Goal: Information Seeking & Learning: Learn about a topic

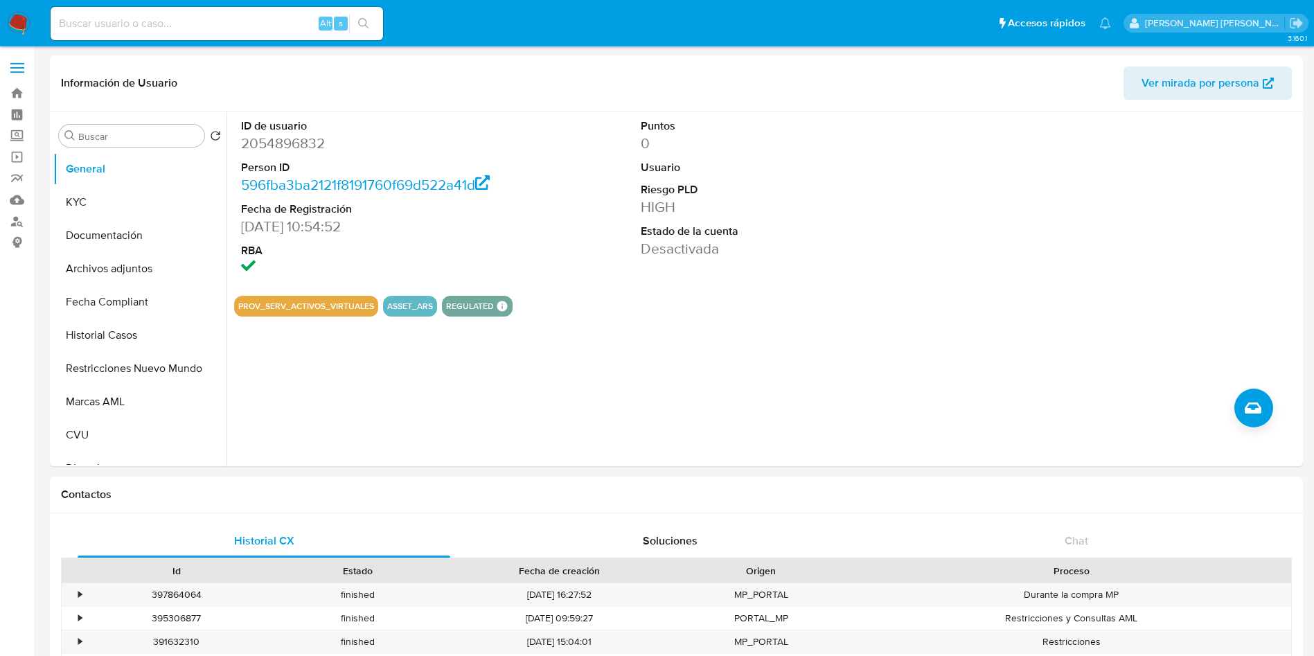
select select "10"
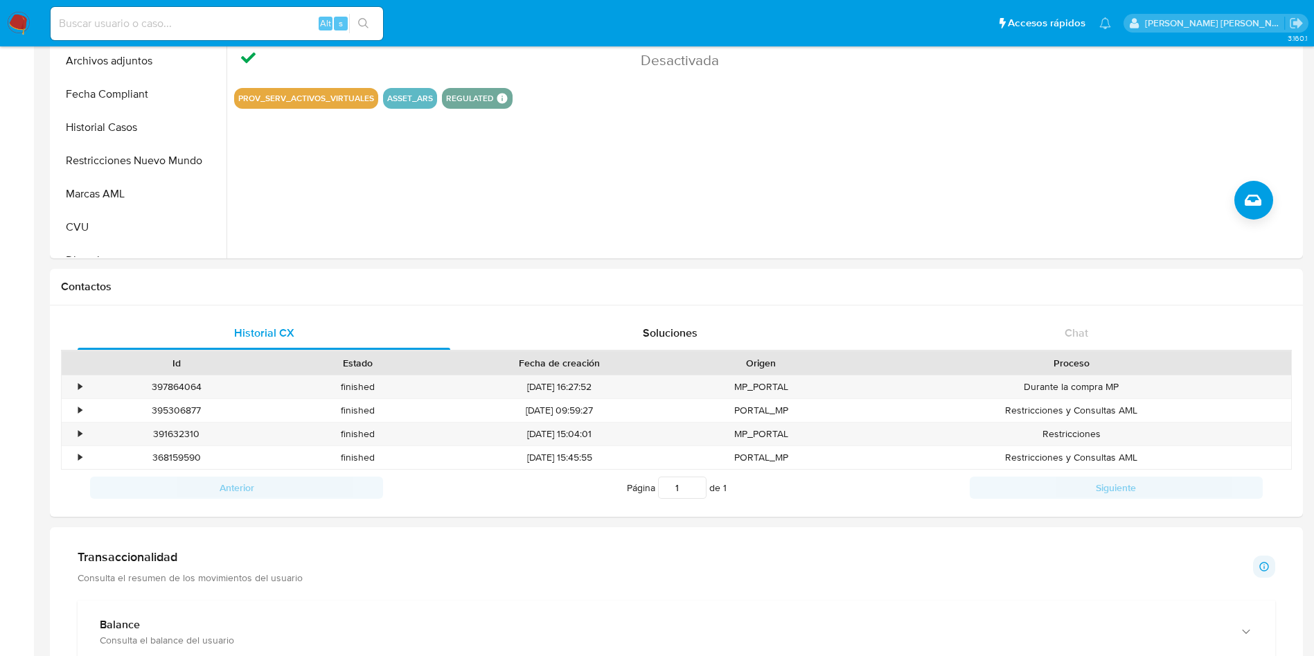
click at [121, 11] on div "Alt s" at bounding box center [217, 23] width 333 height 33
click at [124, 21] on input at bounding box center [217, 24] width 333 height 18
paste input "174140553"
type input "174140553"
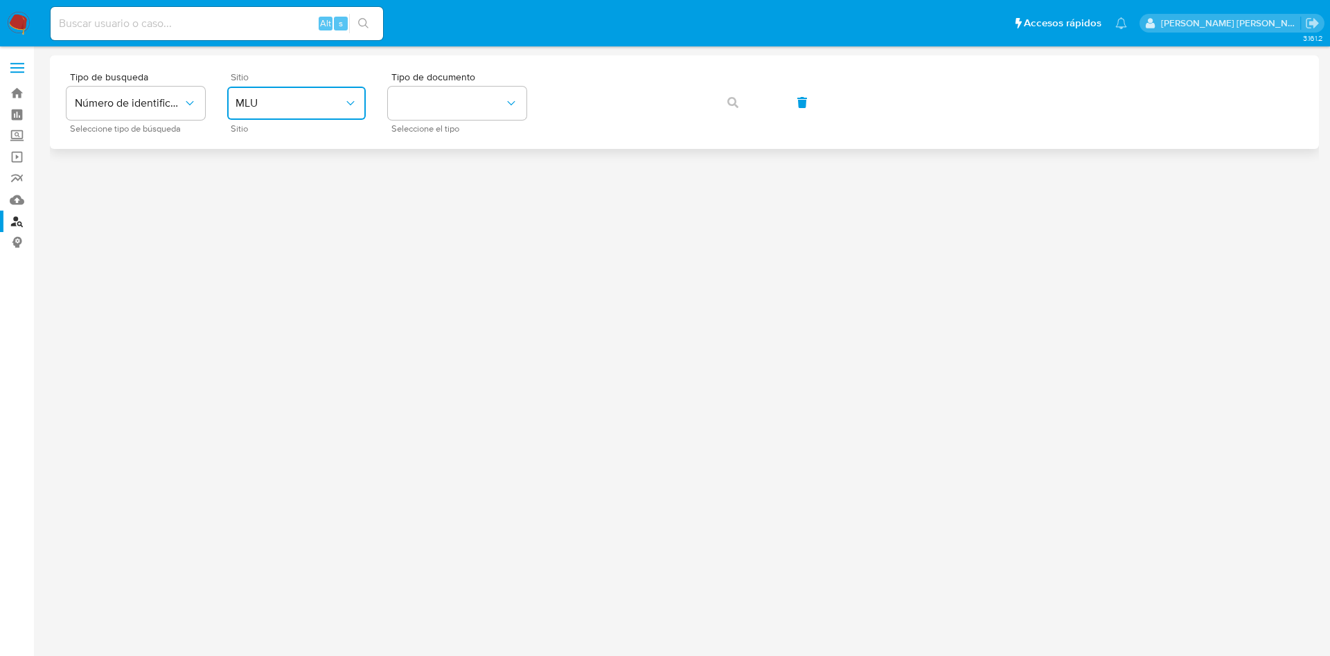
click at [284, 108] on span "MLU" at bounding box center [290, 103] width 108 height 14
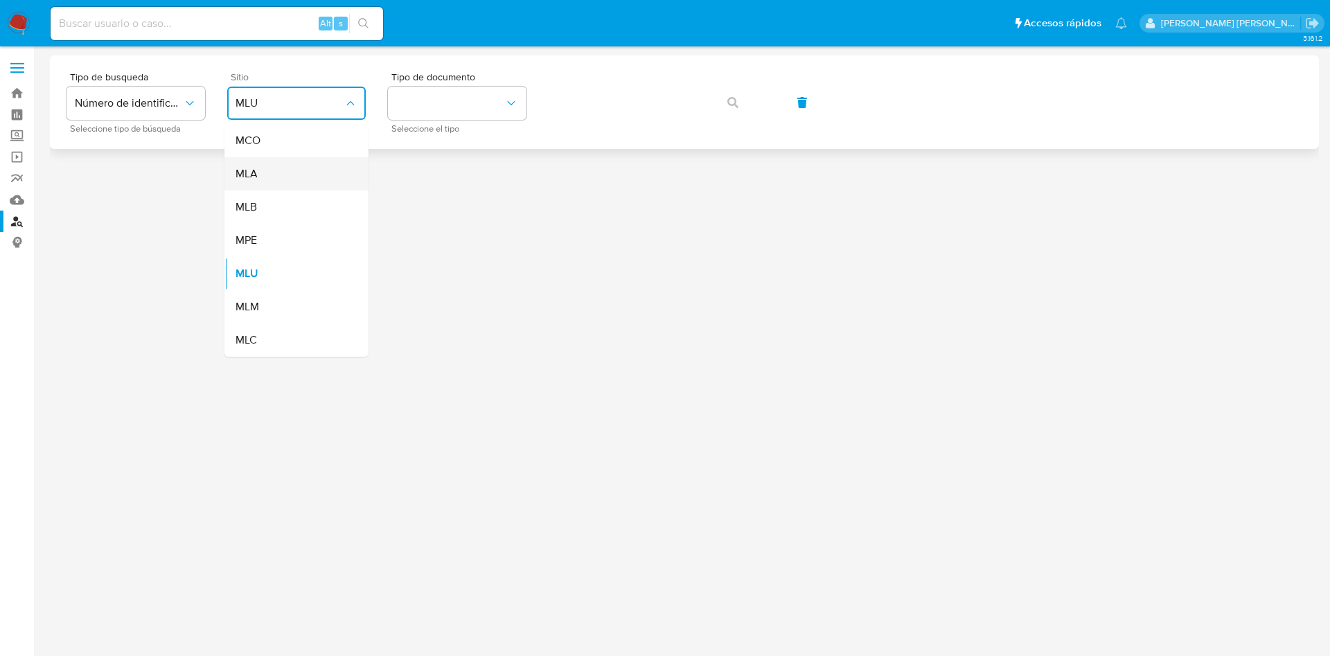
click at [272, 167] on div "MLA" at bounding box center [293, 173] width 114 height 33
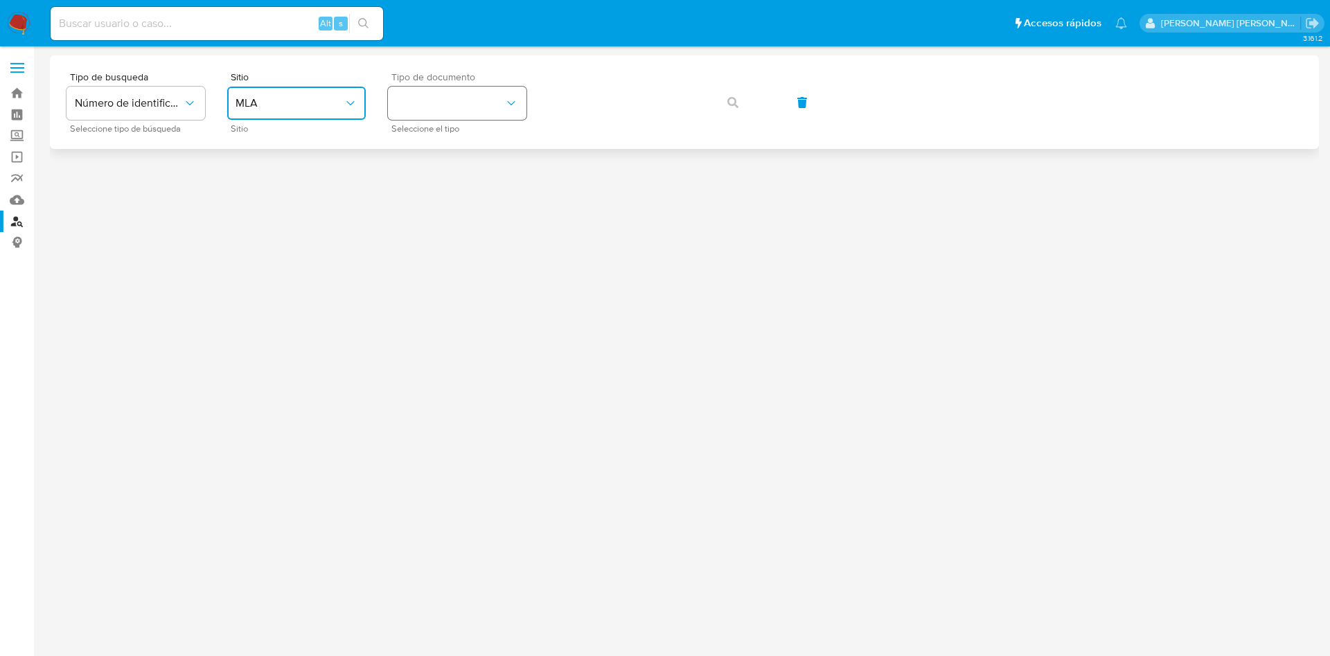
click at [453, 100] on button "identificationType" at bounding box center [457, 103] width 139 height 33
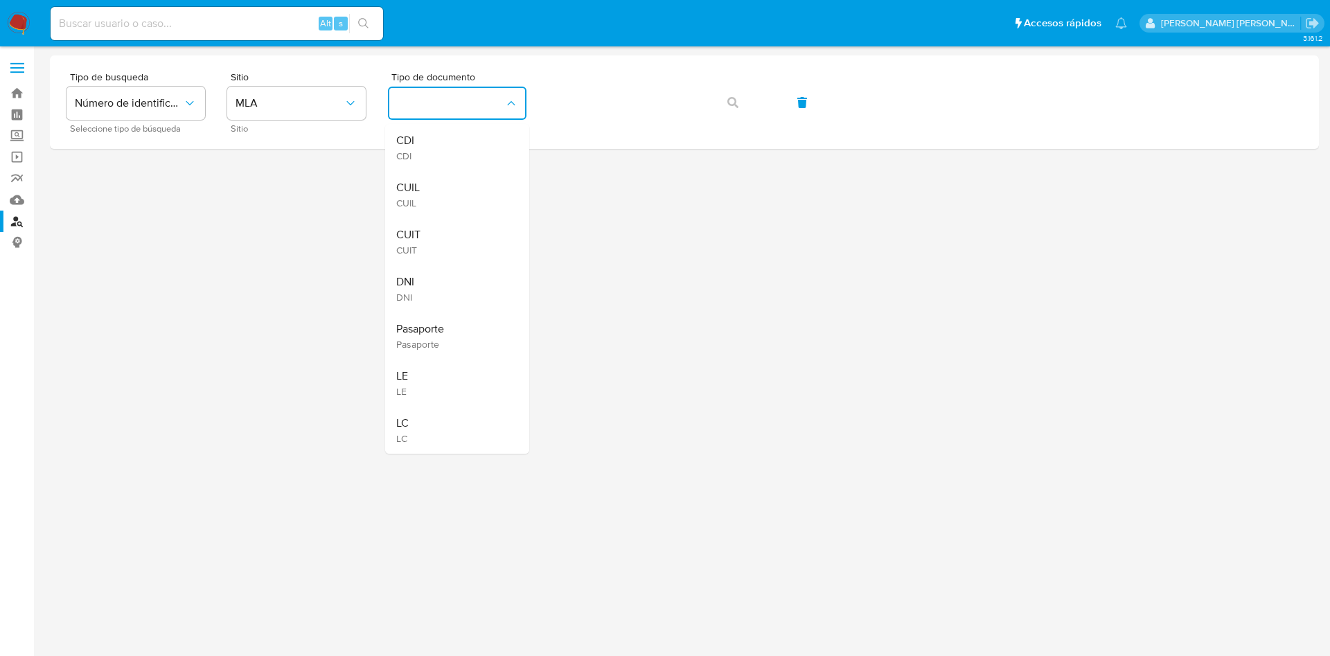
click at [278, 21] on input at bounding box center [217, 24] width 333 height 18
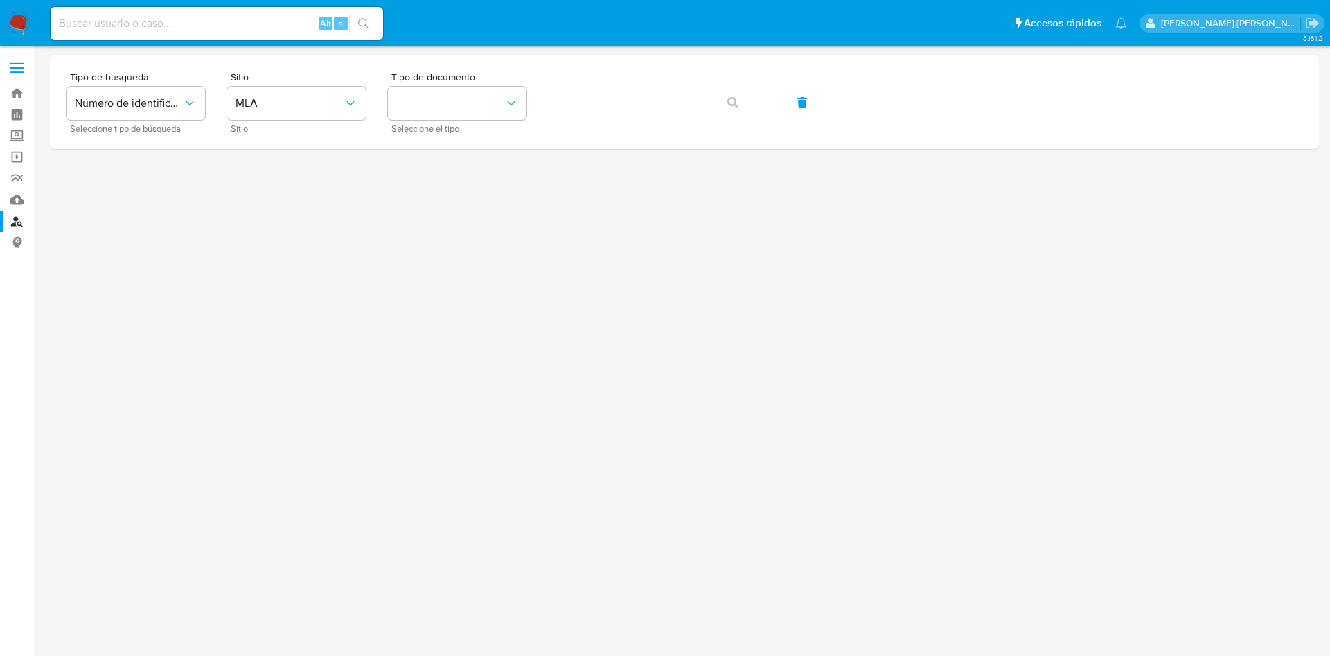
click at [283, 23] on input at bounding box center [217, 24] width 333 height 18
paste input "174140553"
type input "174140553"
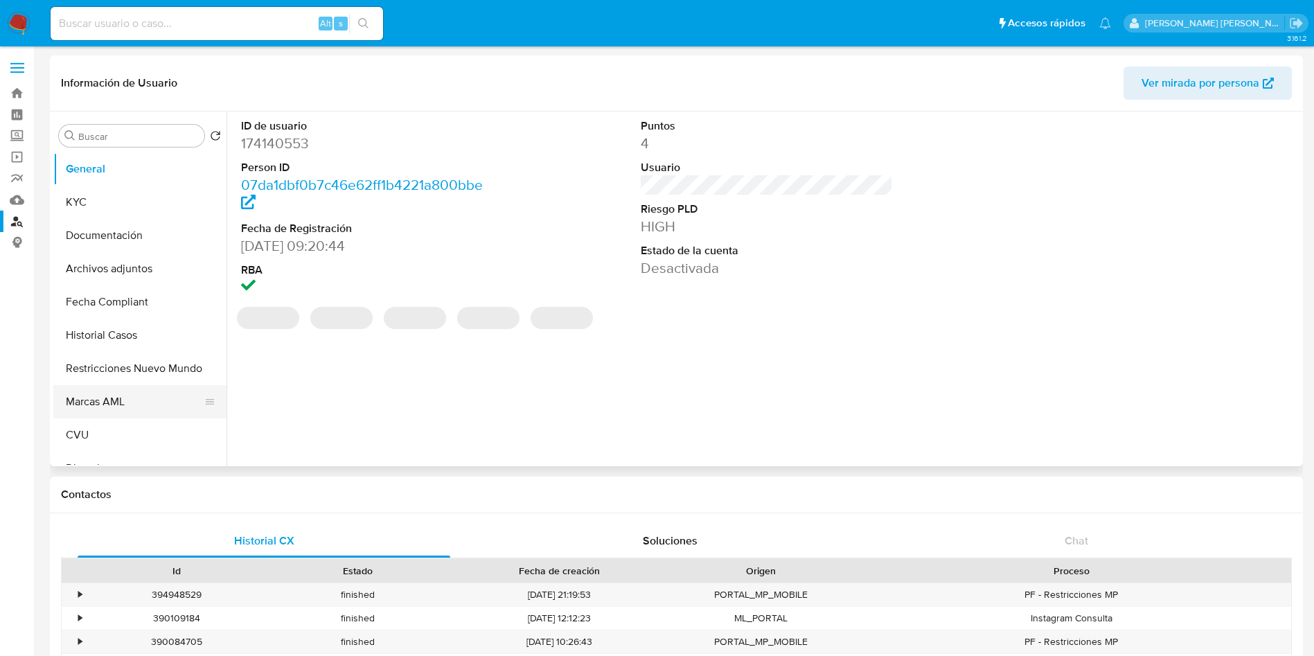
scroll to position [104, 0]
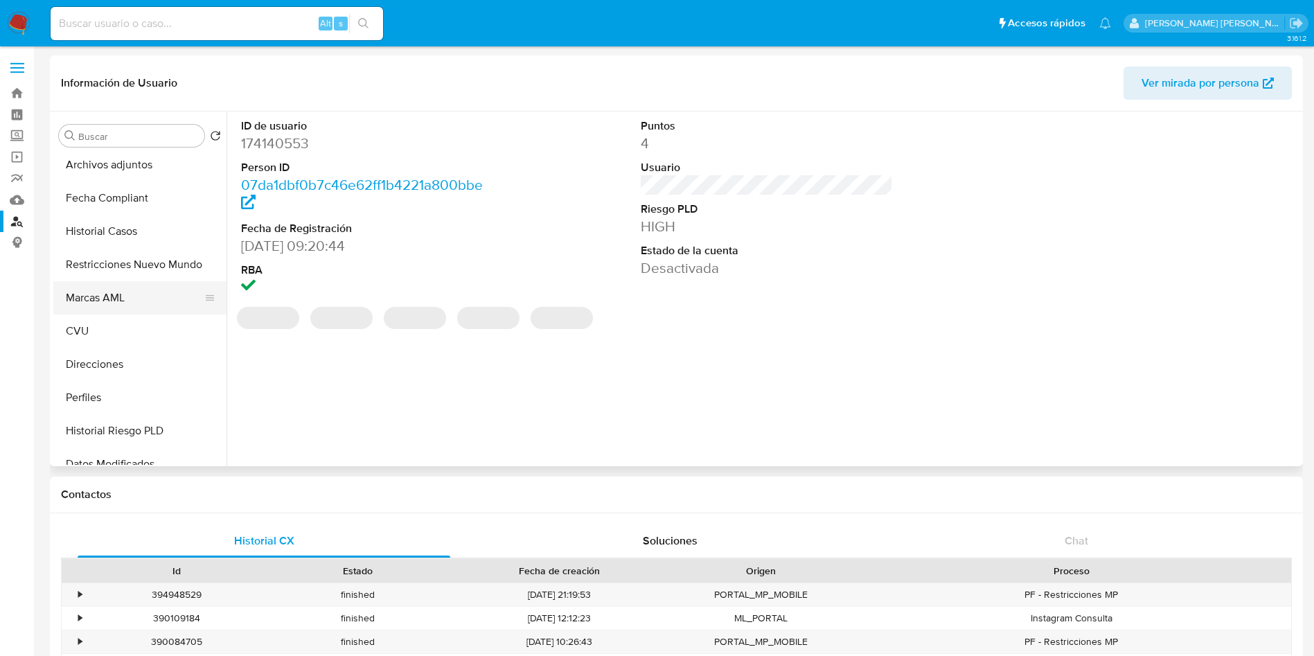
select select "10"
click at [147, 265] on button "Restricciones Nuevo Mundo" at bounding box center [134, 264] width 162 height 33
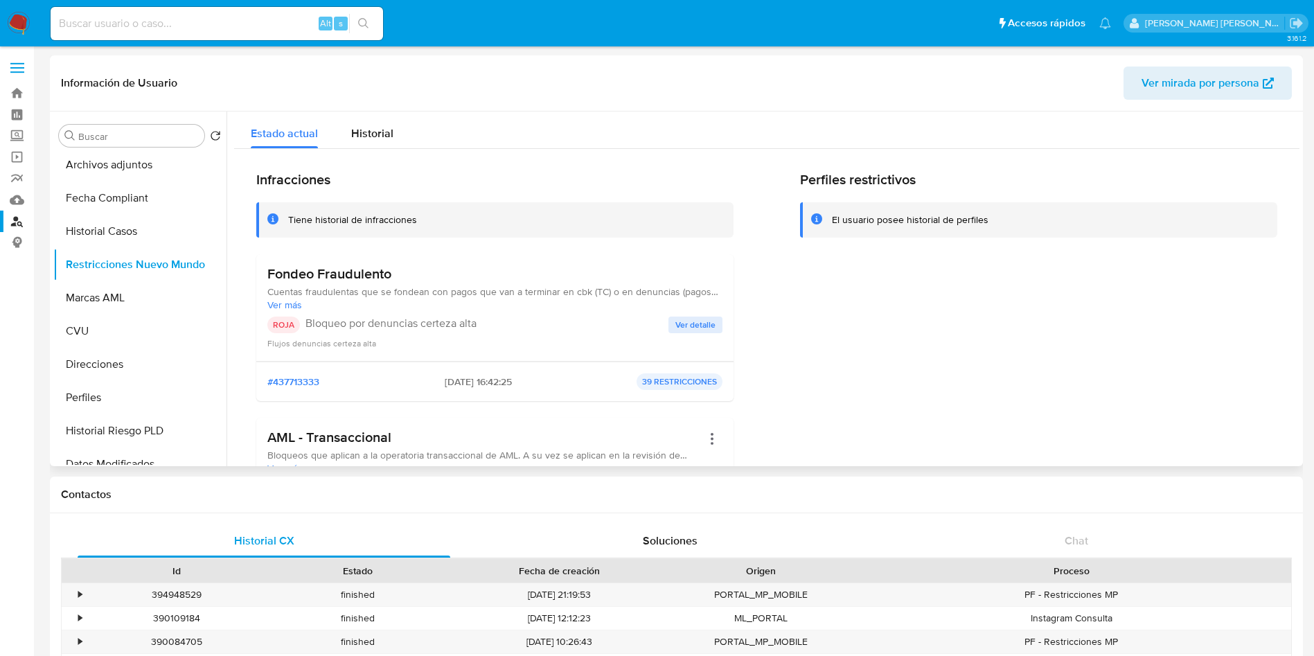
drag, startPoint x: 480, startPoint y: 381, endPoint x: 416, endPoint y: 385, distance: 64.6
click at [416, 385] on div "#437713333 22/05/2025 - 16:42:25 39 RESTRICCIONES" at bounding box center [494, 381] width 455 height 17
click at [156, 194] on button "Fecha Compliant" at bounding box center [134, 198] width 162 height 33
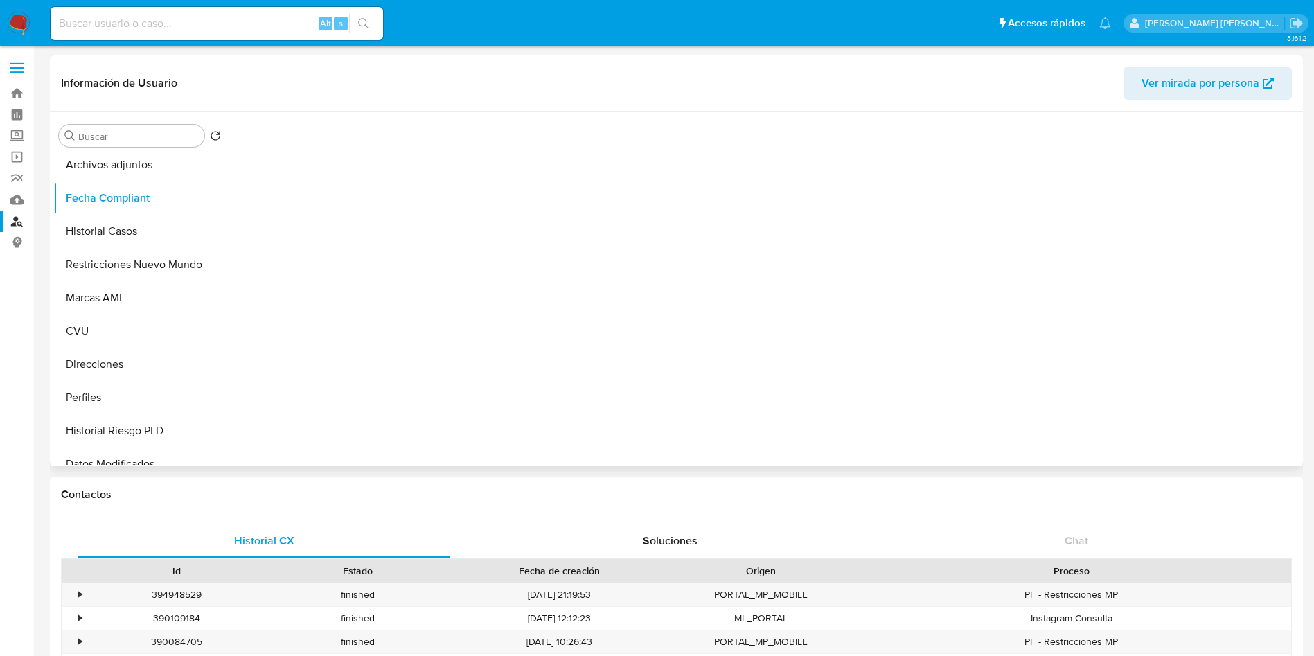
scroll to position [0, 0]
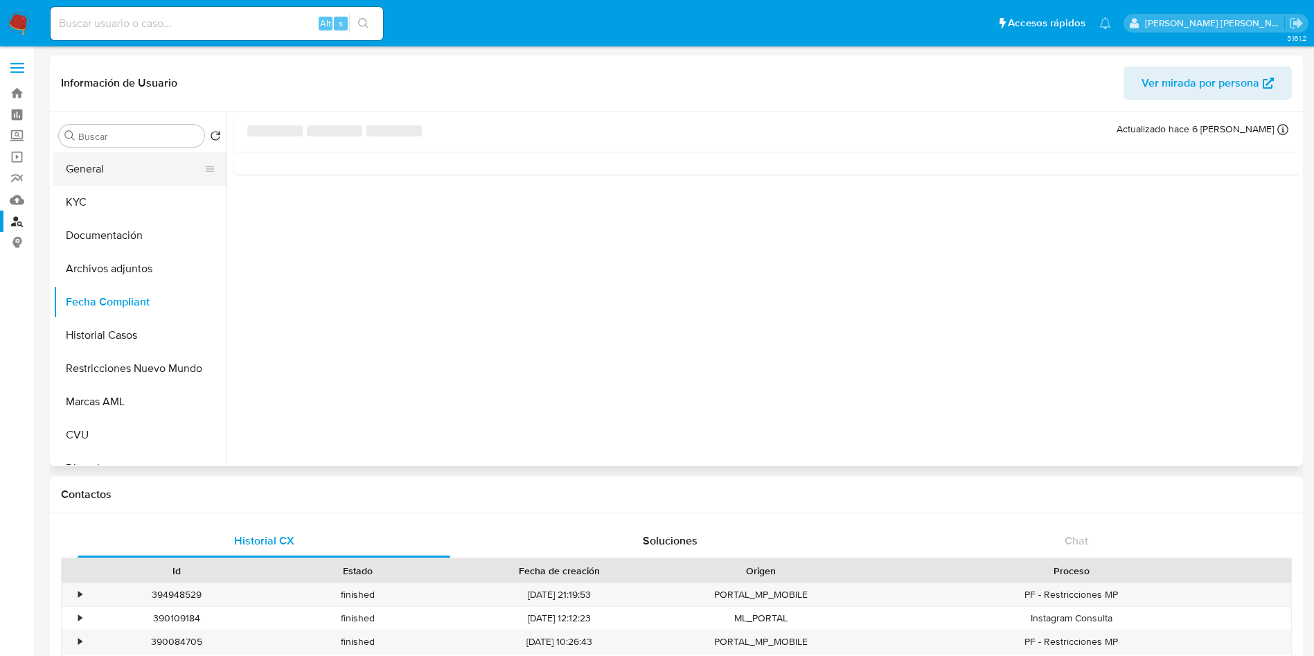
click at [145, 168] on button "General" at bounding box center [134, 168] width 162 height 33
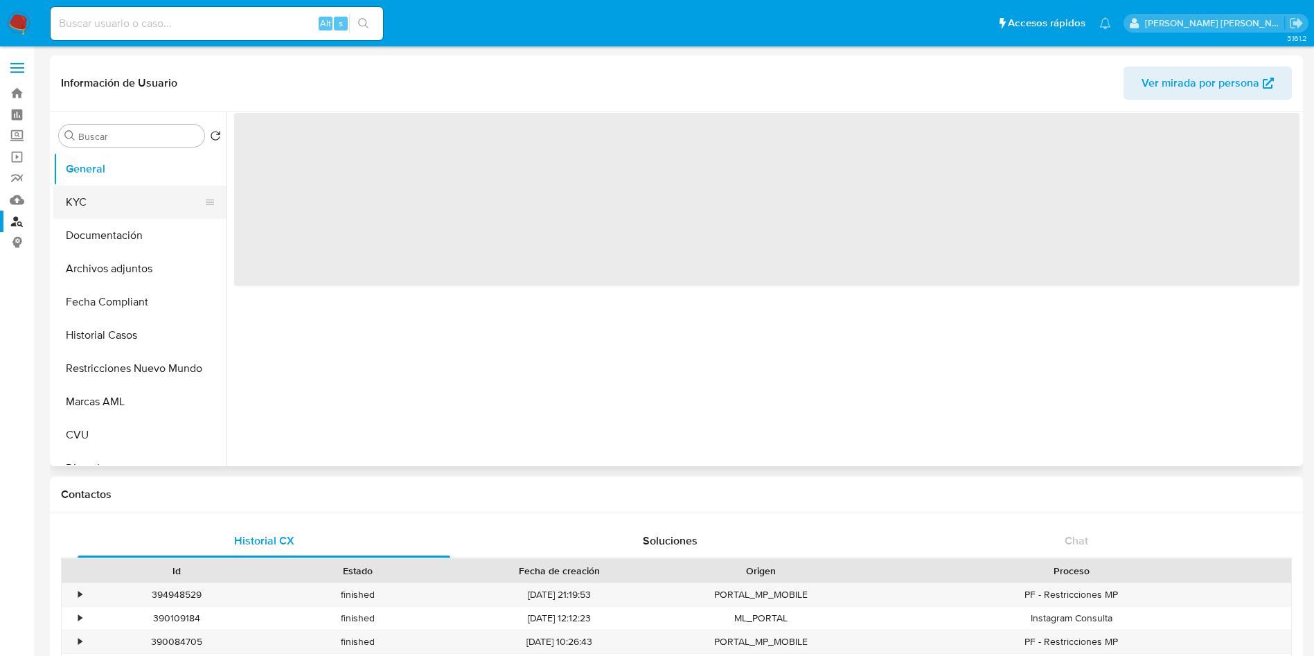
click at [136, 200] on button "KYC" at bounding box center [134, 202] width 162 height 33
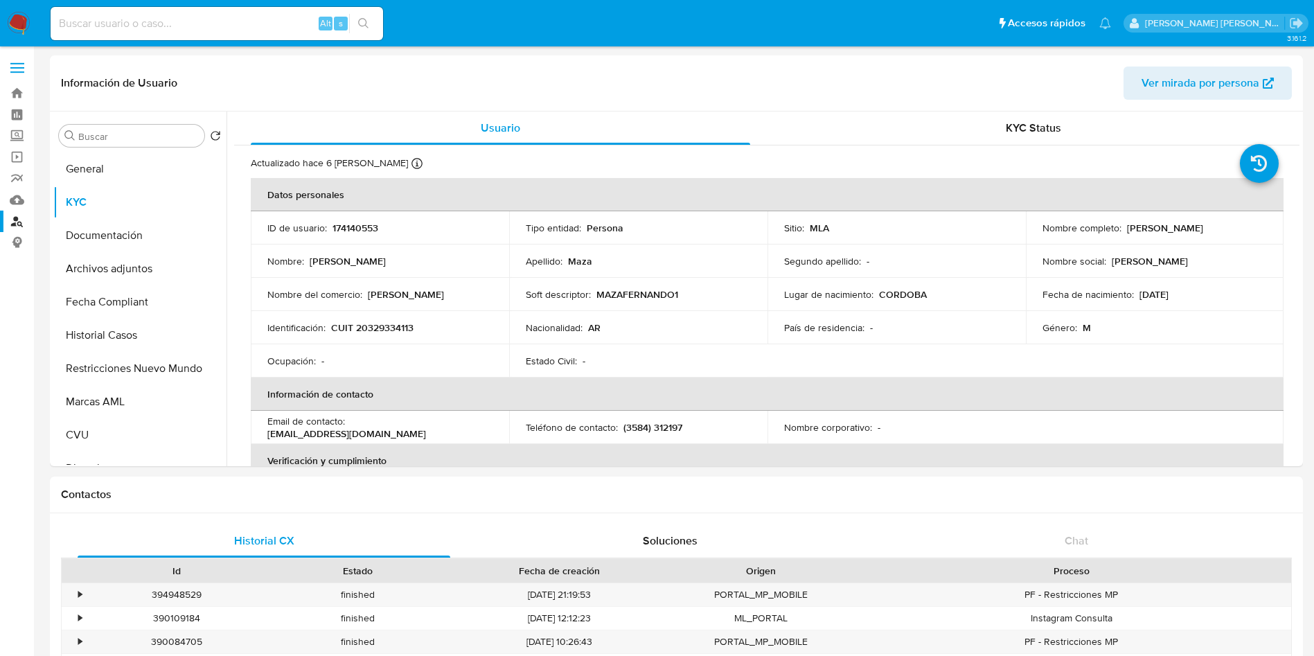
drag, startPoint x: 179, startPoint y: 8, endPoint x: 186, endPoint y: 28, distance: 21.0
click at [179, 8] on div "Alt s" at bounding box center [217, 23] width 333 height 33
click at [186, 28] on input at bounding box center [217, 24] width 333 height 18
paste input "1043667957"
type input "1043667957"
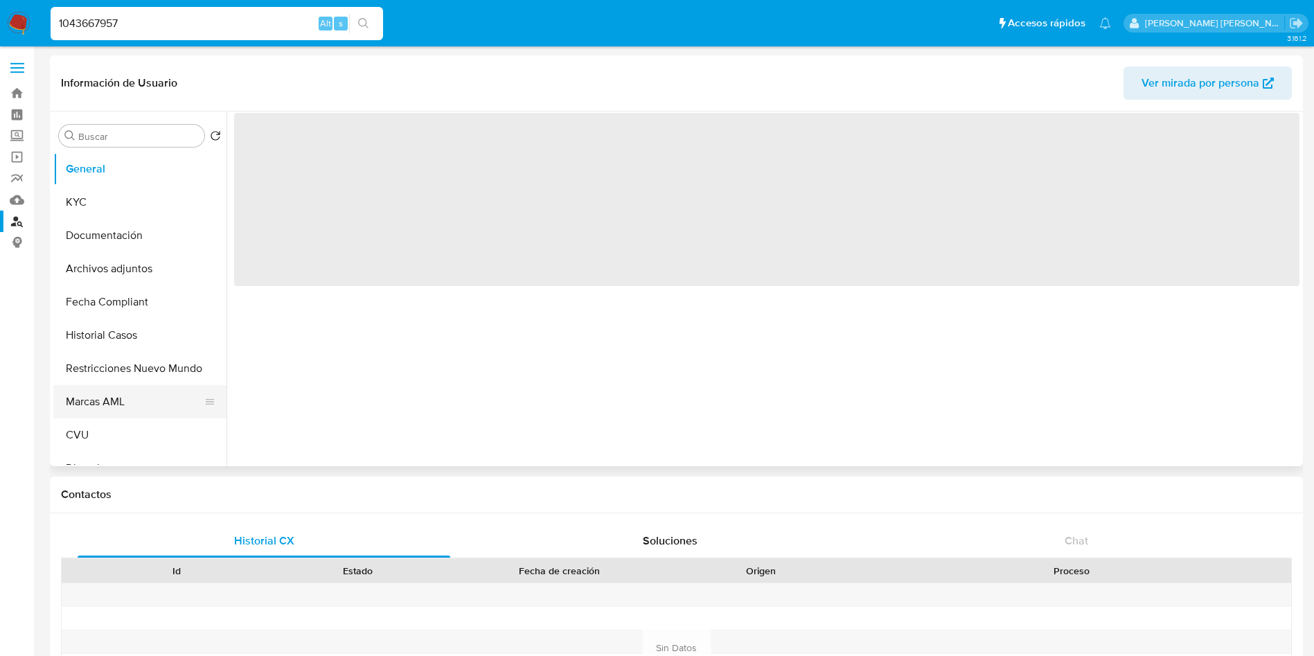
select select "10"
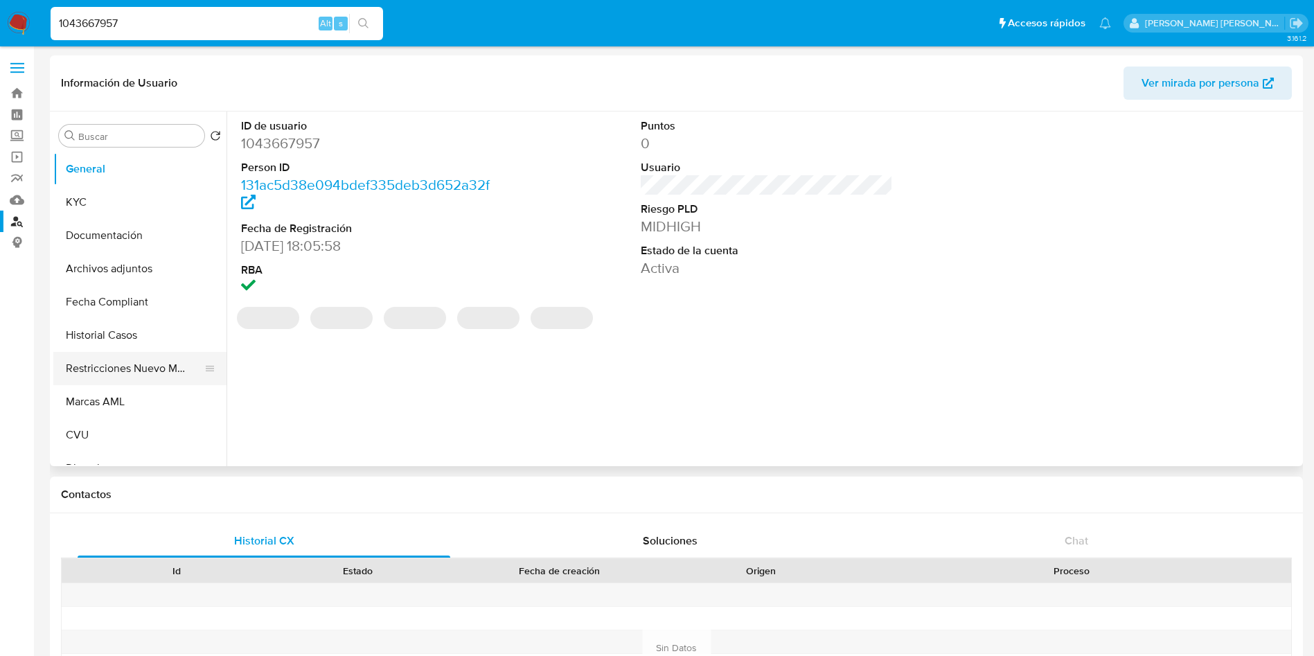
click at [137, 363] on button "Restricciones Nuevo Mundo" at bounding box center [134, 368] width 162 height 33
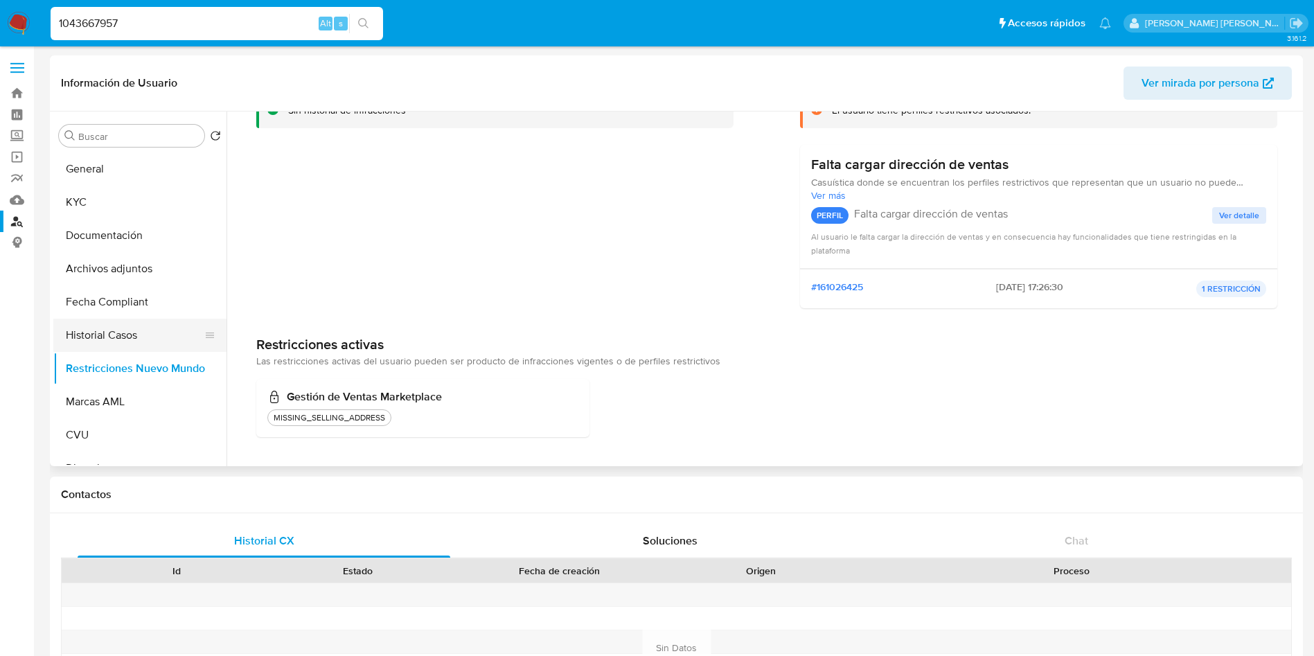
click at [123, 329] on button "Historial Casos" at bounding box center [134, 335] width 162 height 33
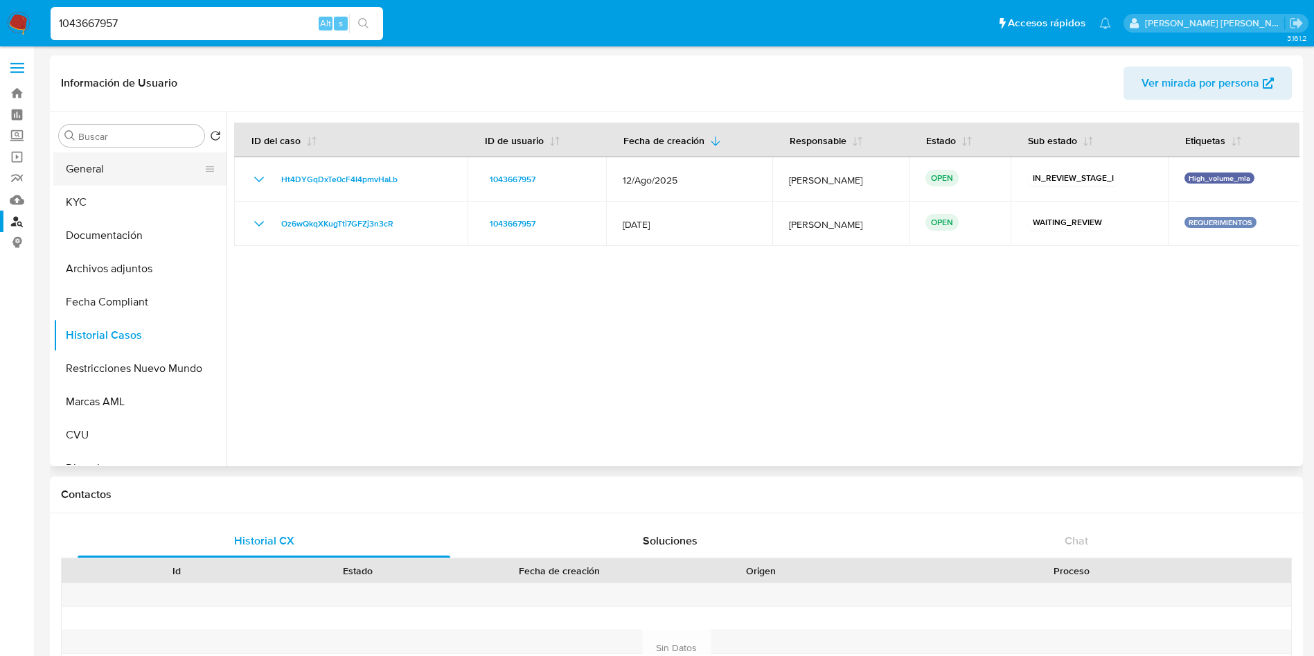
click at [145, 178] on button "General" at bounding box center [134, 168] width 162 height 33
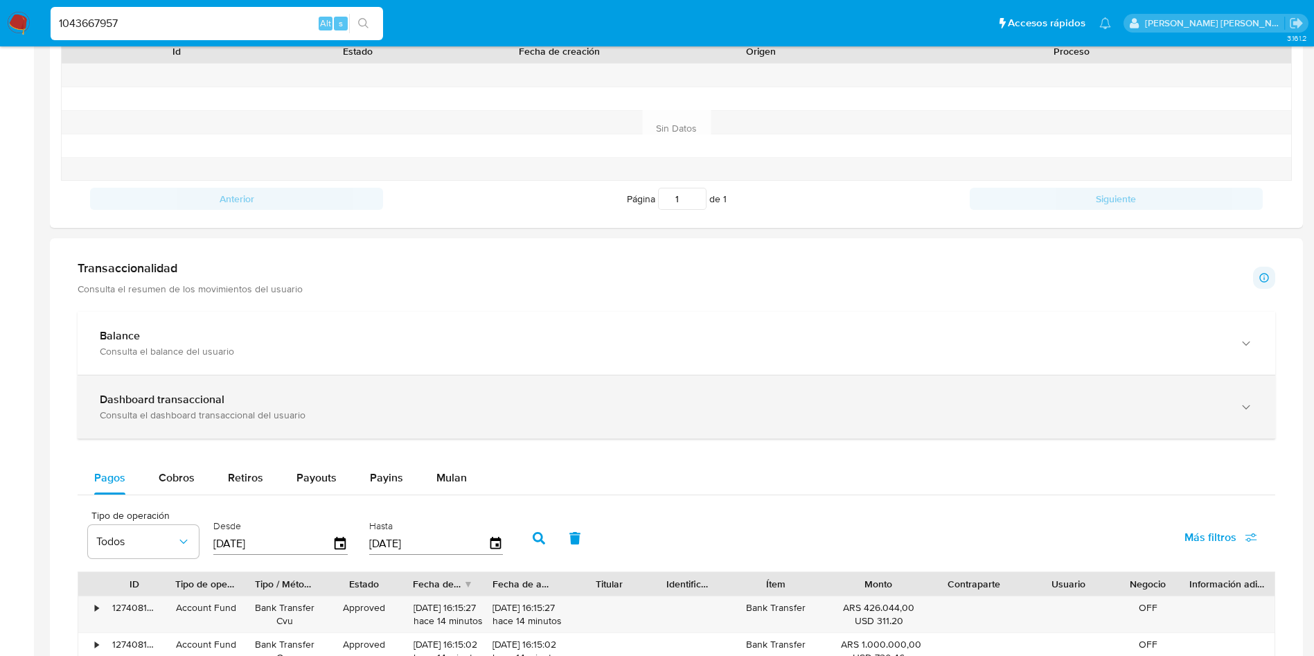
scroll to position [624, 0]
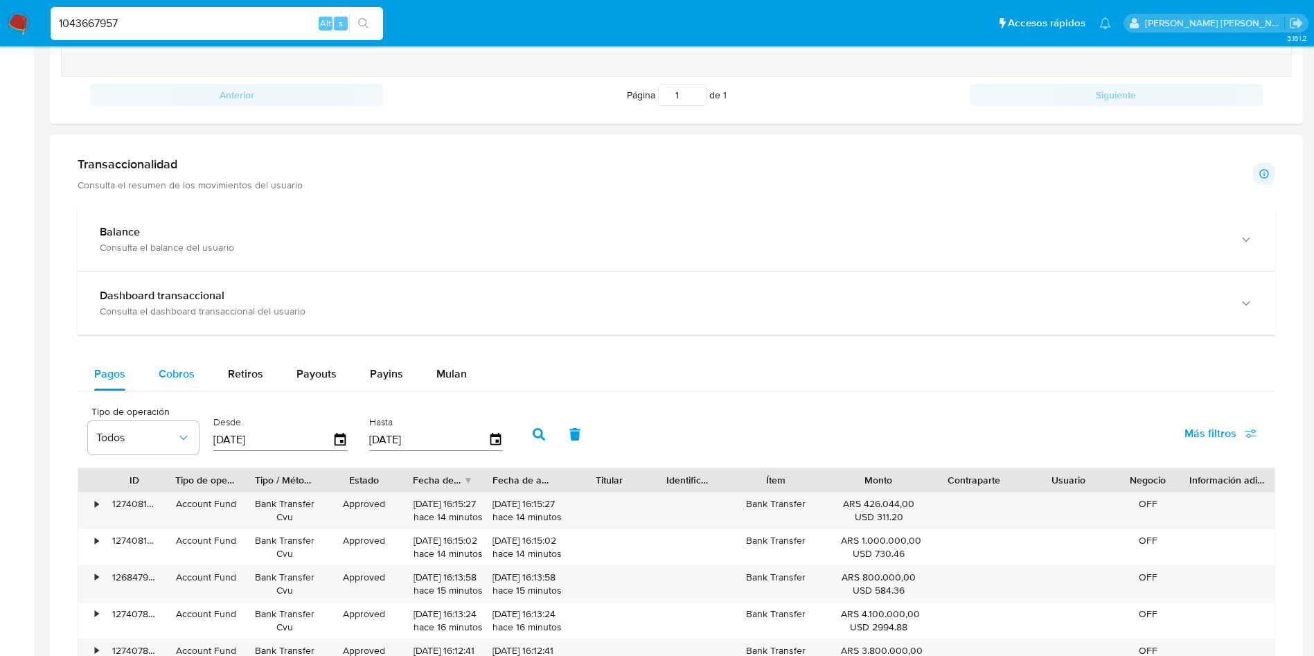
click at [184, 364] on div "Cobros" at bounding box center [177, 373] width 36 height 33
select select "10"
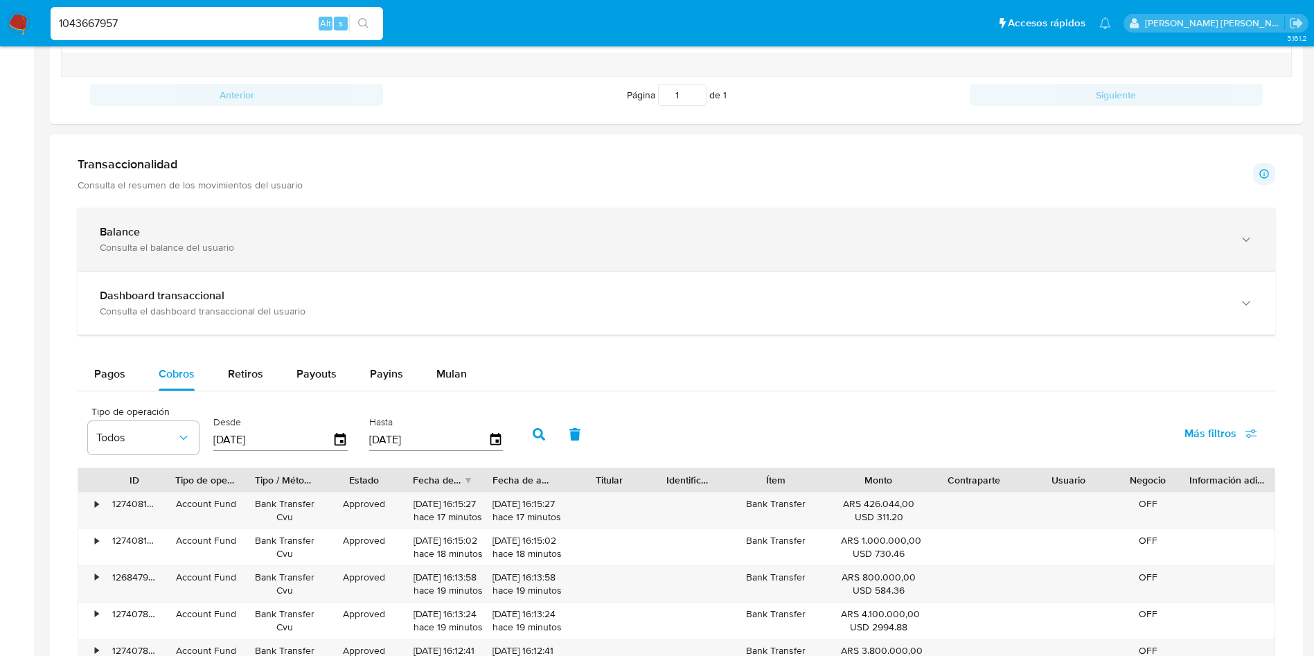
click at [173, 245] on div "Consulta el balance del usuario" at bounding box center [663, 247] width 1126 height 12
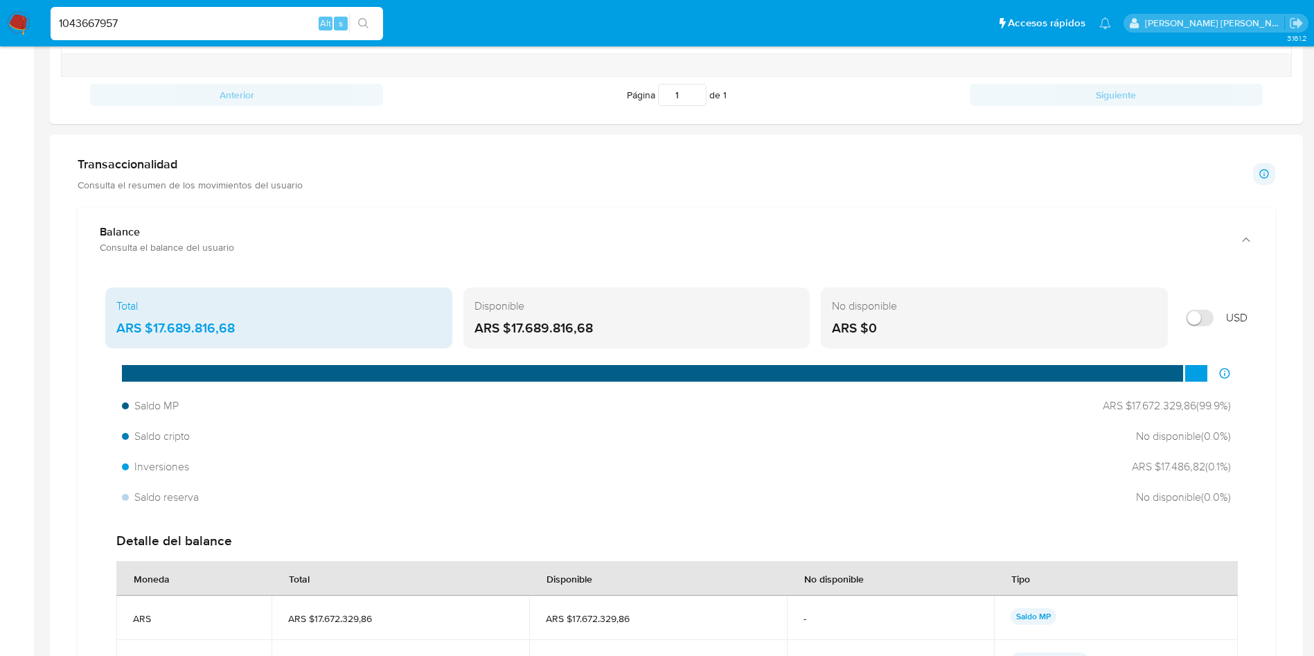
drag, startPoint x: 189, startPoint y: 28, endPoint x: 0, endPoint y: 28, distance: 189.1
click at [0, 28] on nav "Pausado Ver notificaciones 1043667957 Alt s Accesos rápidos Presiona las siguie…" at bounding box center [657, 23] width 1314 height 46
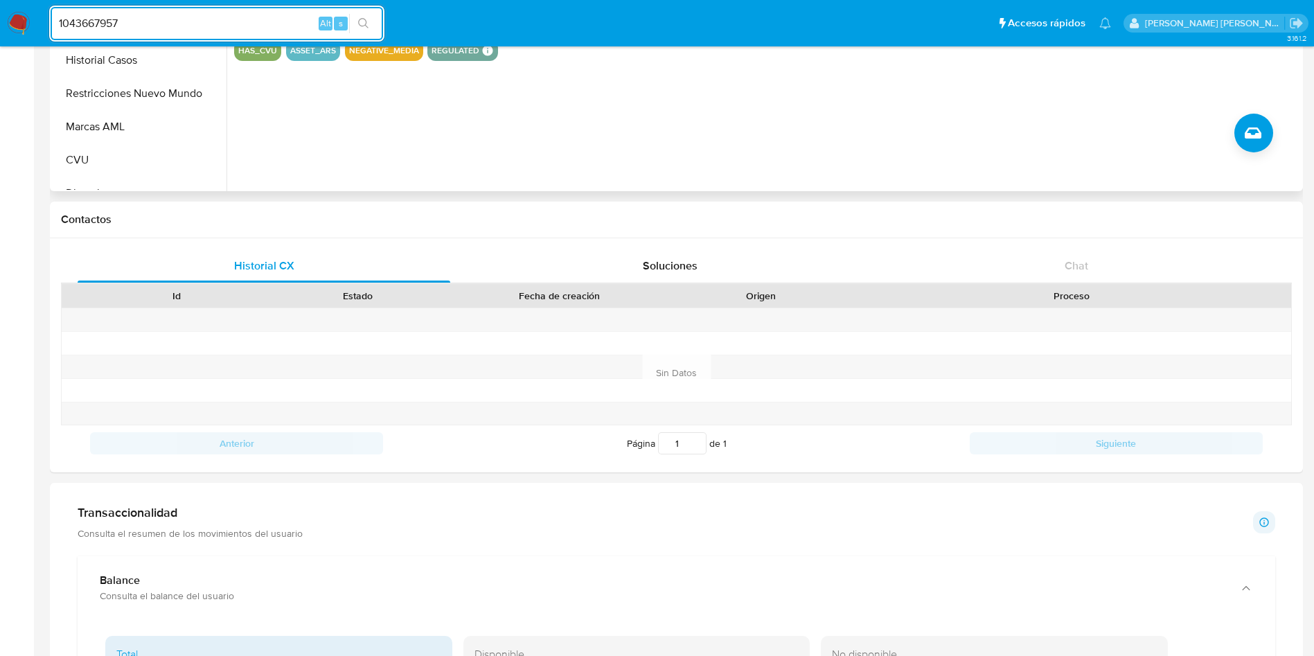
scroll to position [0, 0]
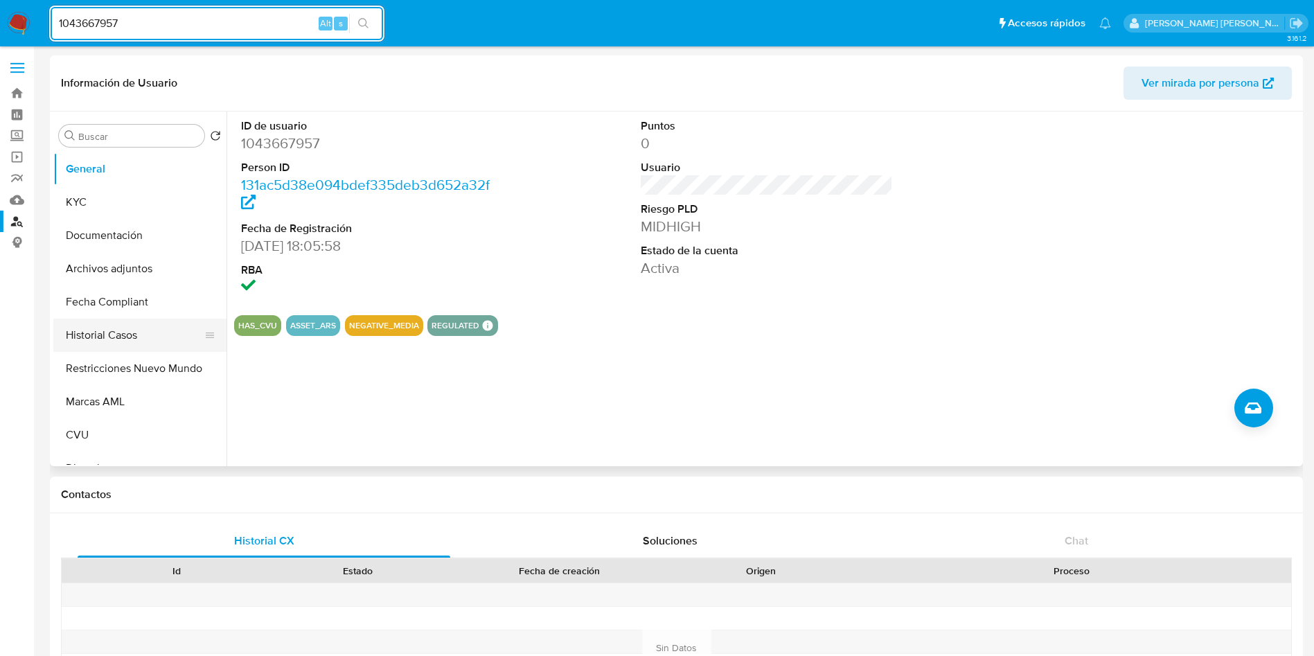
click at [109, 333] on button "Historial Casos" at bounding box center [134, 335] width 162 height 33
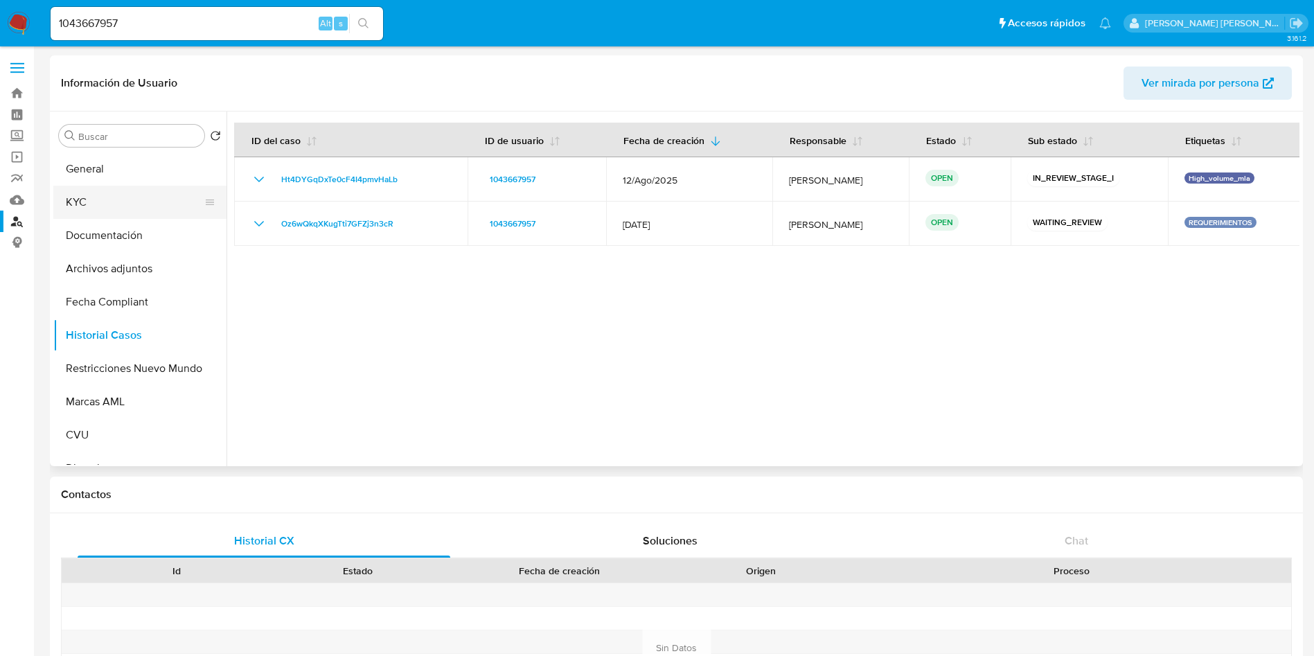
click at [98, 203] on button "KYC" at bounding box center [134, 202] width 162 height 33
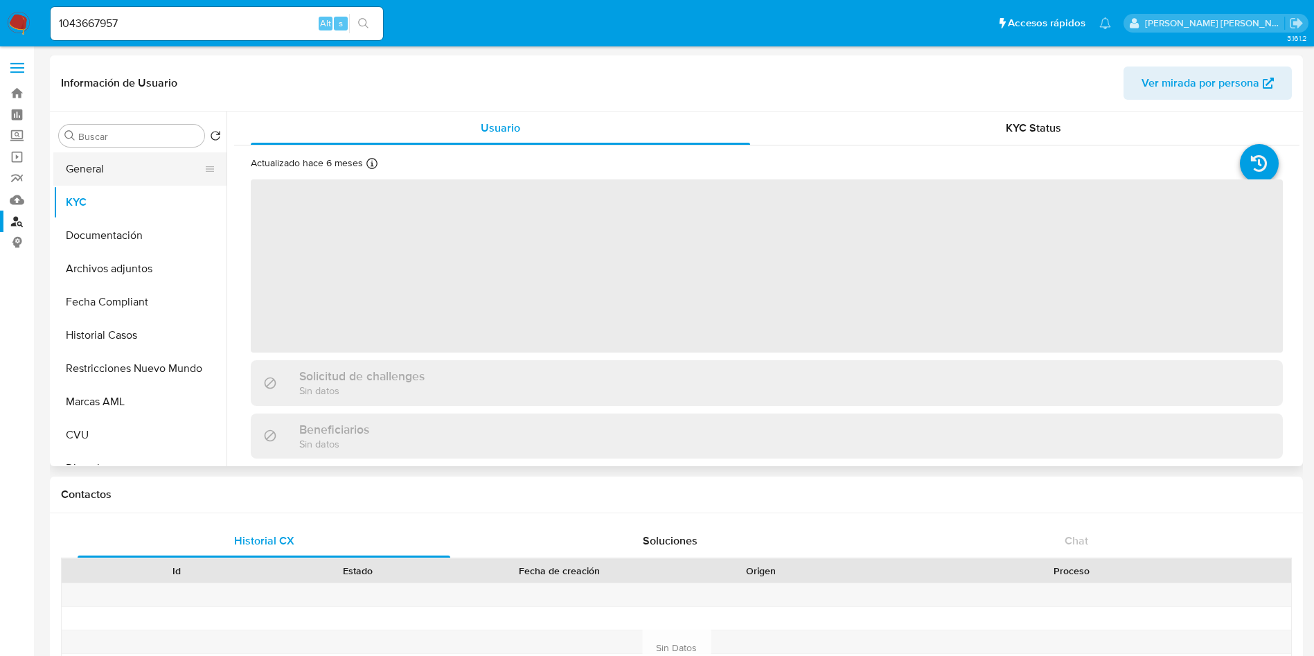
click at [110, 168] on button "General" at bounding box center [134, 168] width 162 height 33
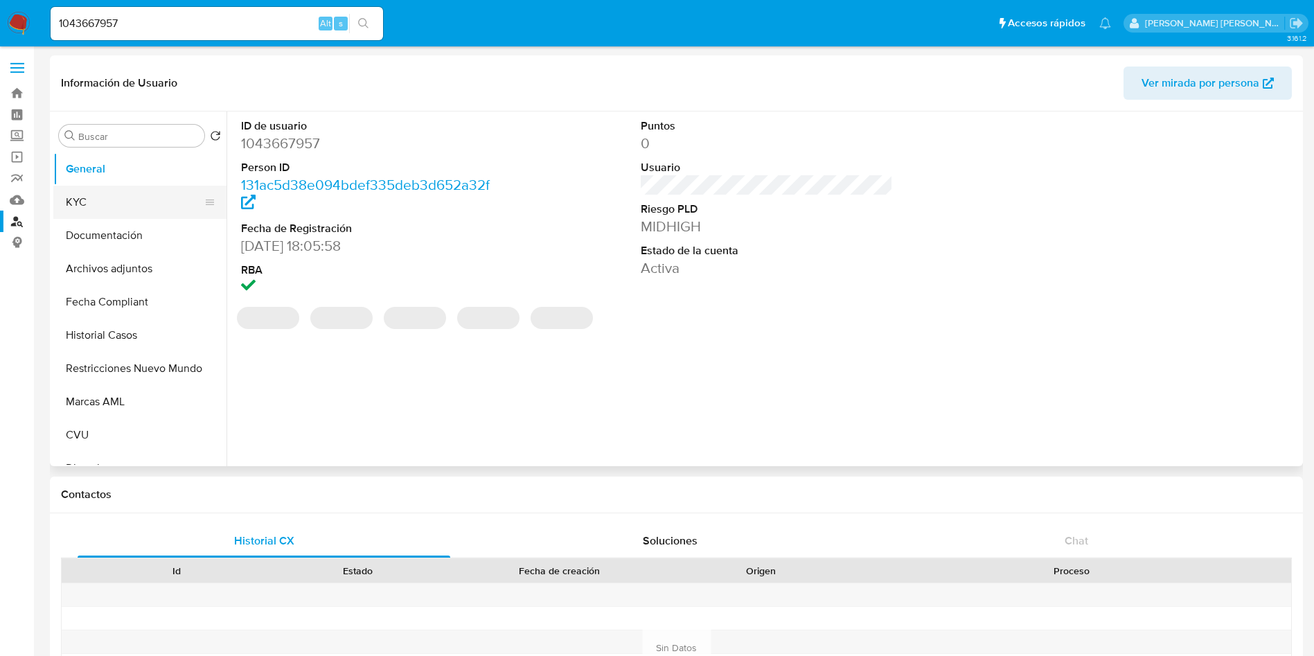
click at [113, 206] on button "KYC" at bounding box center [134, 202] width 162 height 33
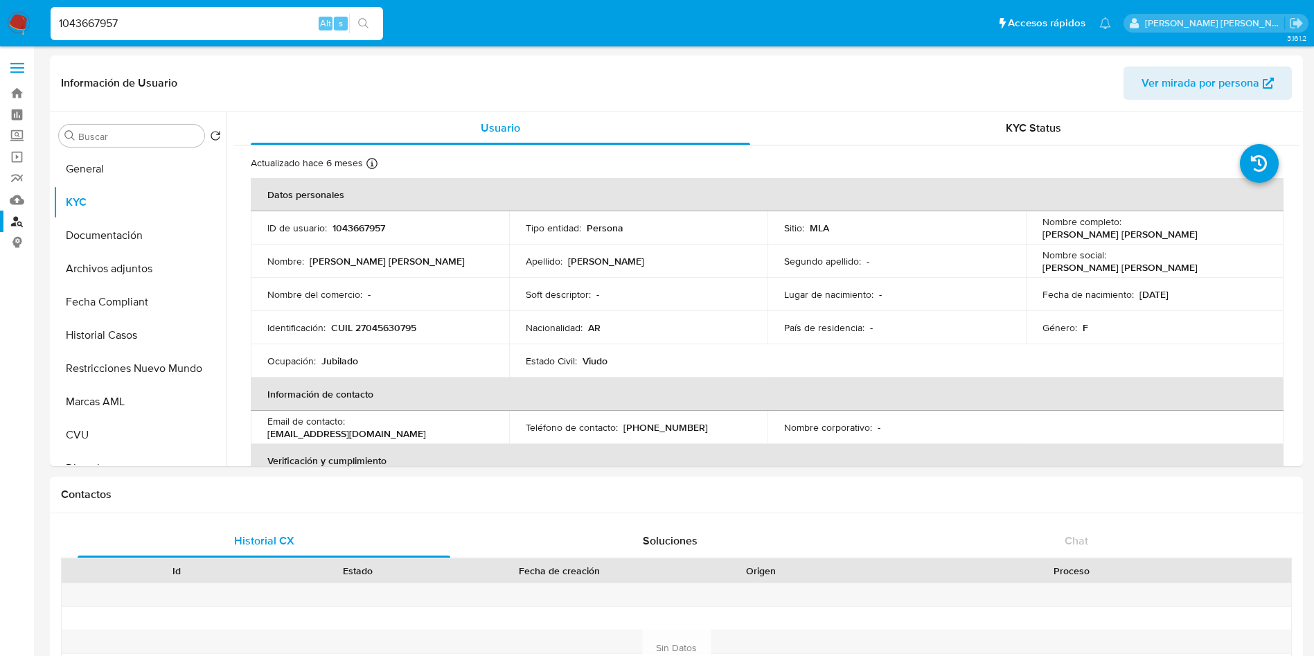
drag, startPoint x: 178, startPoint y: 18, endPoint x: 0, endPoint y: 13, distance: 178.1
click at [0, 13] on nav "Pausado Ver notificaciones 1043667957 Alt s Accesos rápidos Presiona las siguie…" at bounding box center [657, 23] width 1314 height 46
paste input "536202453"
type input "536202453"
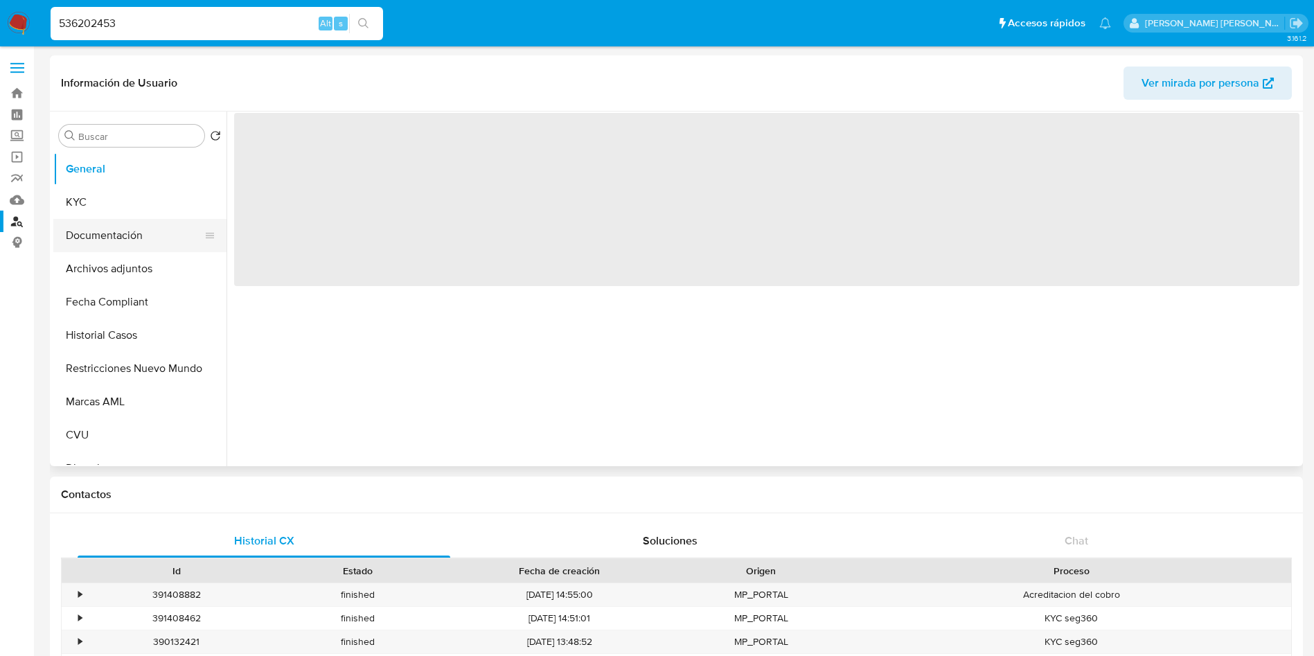
select select "10"
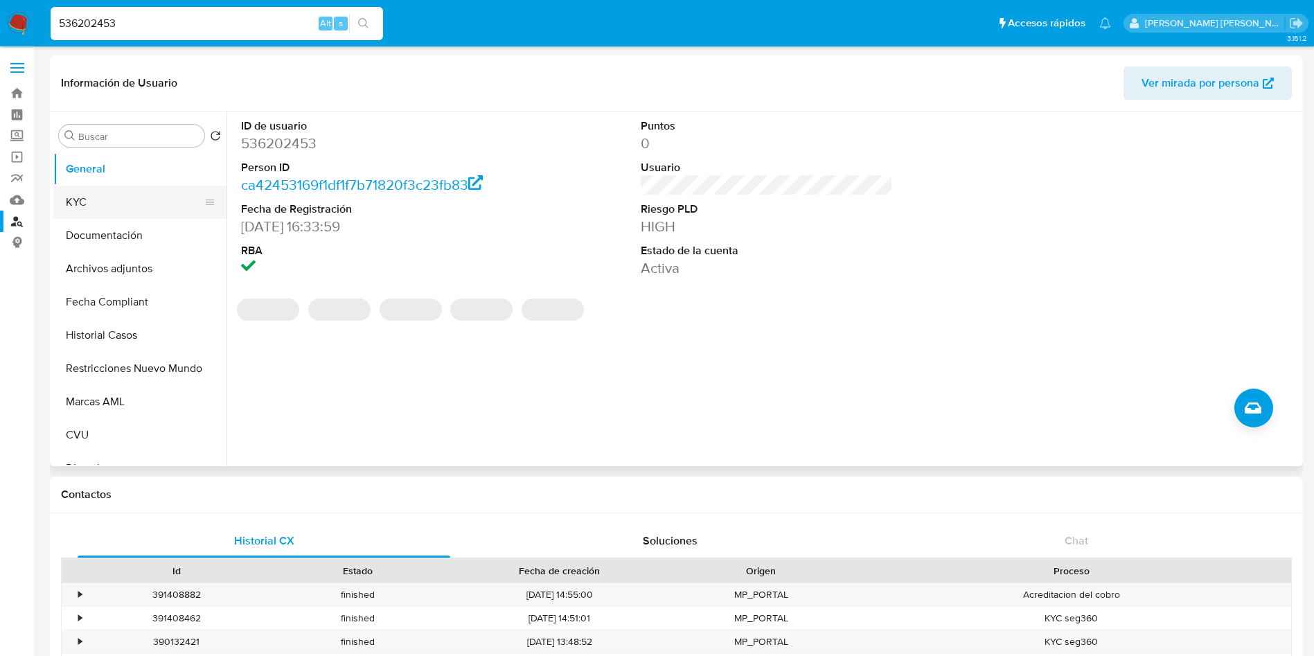
click at [130, 194] on button "KYC" at bounding box center [134, 202] width 162 height 33
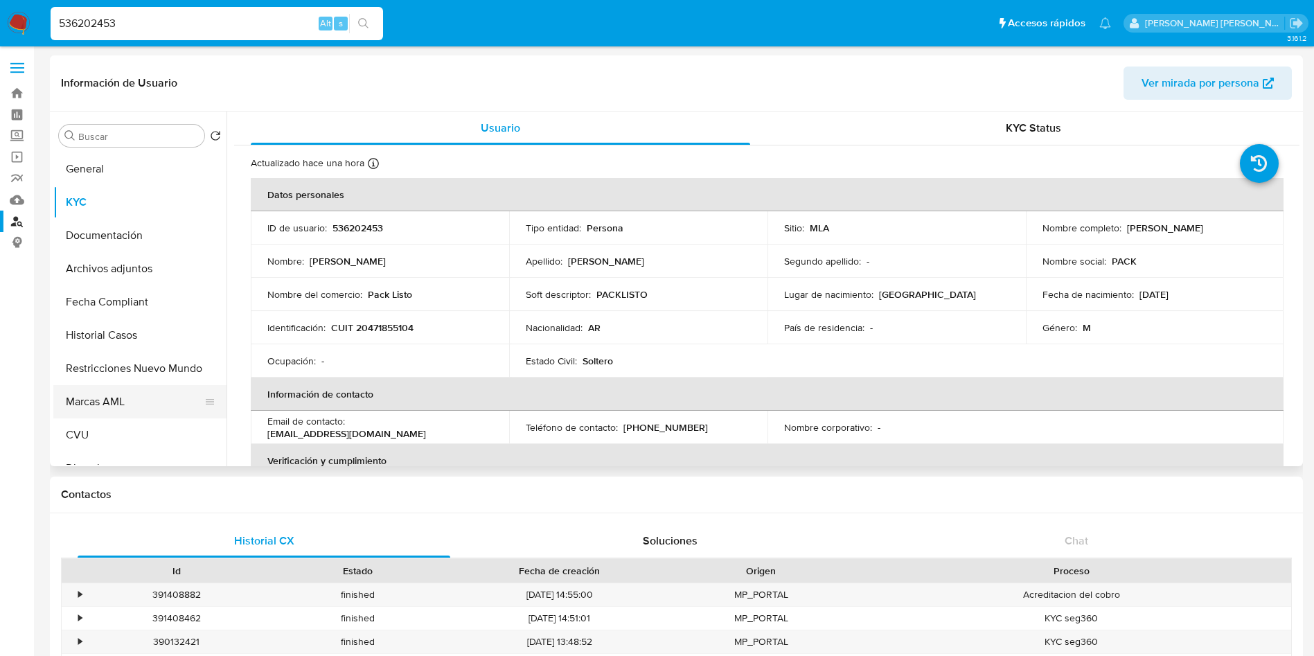
click at [121, 397] on button "Marcas AML" at bounding box center [134, 401] width 162 height 33
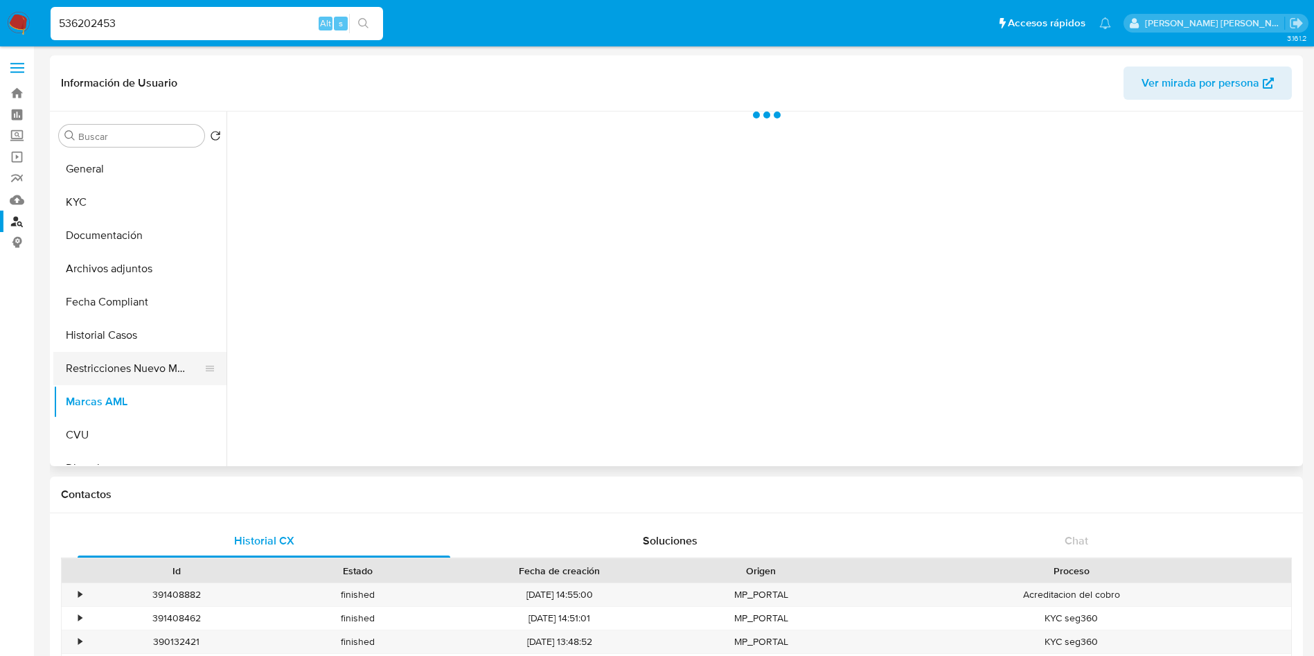
click at [154, 373] on button "Restricciones Nuevo Mundo" at bounding box center [134, 368] width 162 height 33
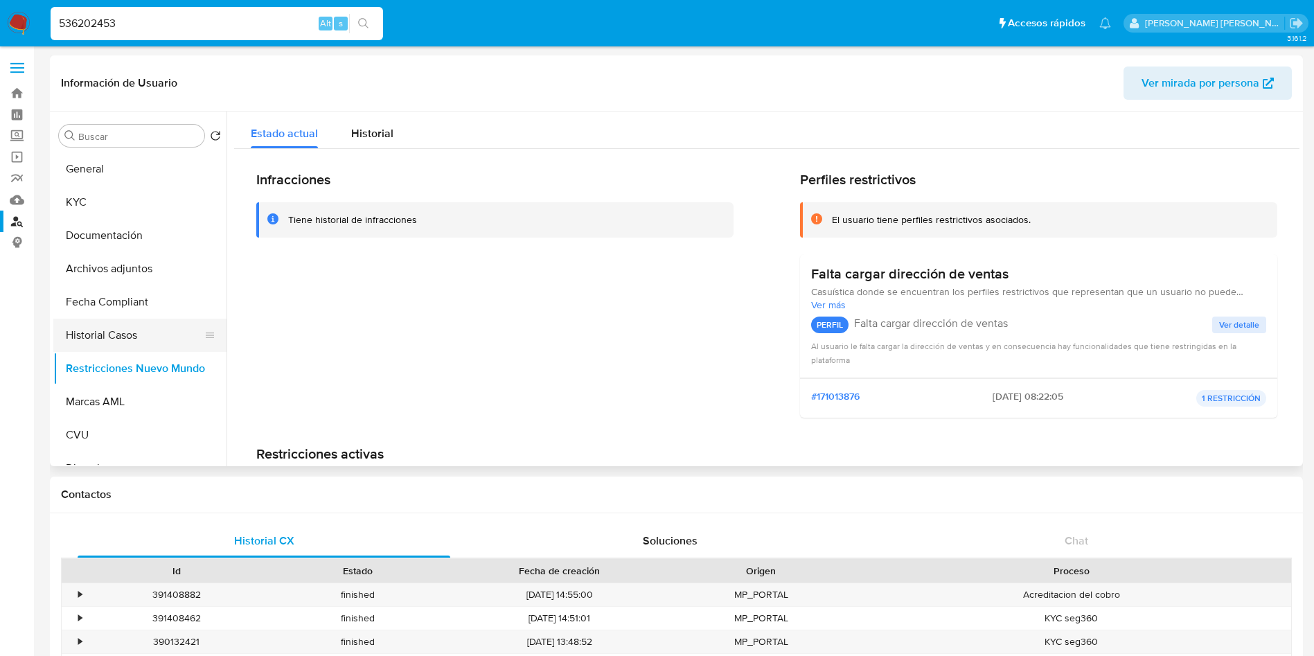
click at [125, 337] on button "Historial Casos" at bounding box center [134, 335] width 162 height 33
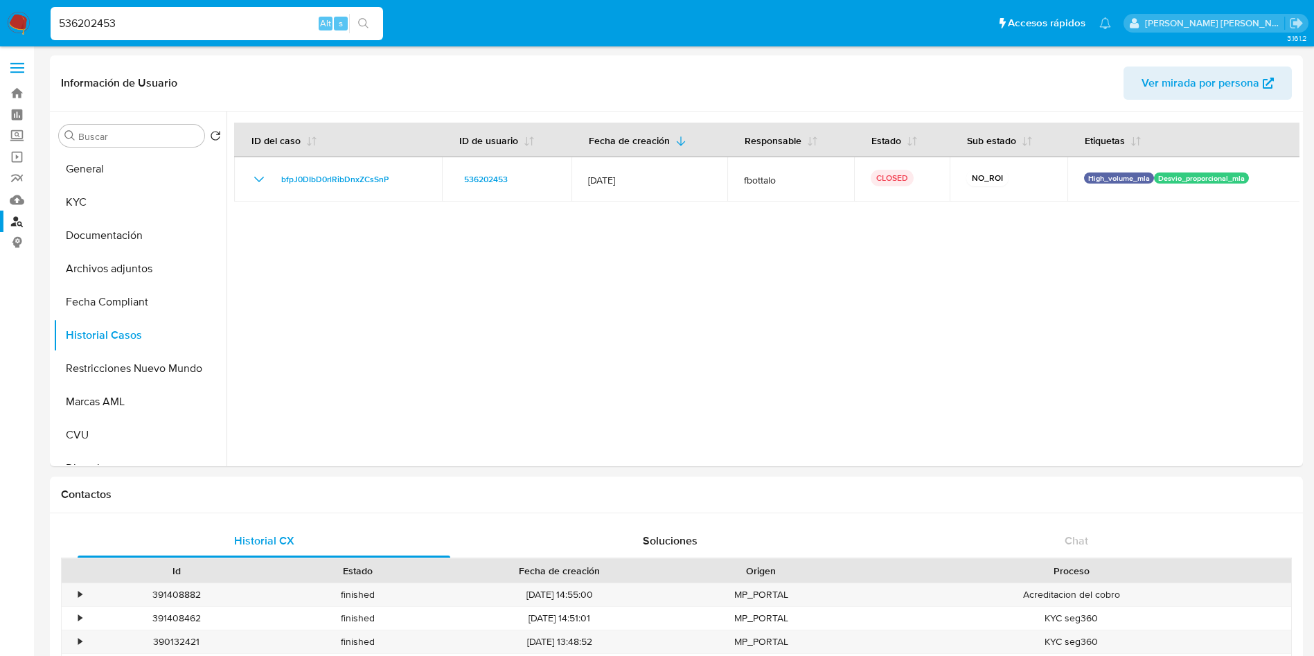
drag, startPoint x: 186, startPoint y: 28, endPoint x: 0, endPoint y: 17, distance: 186.0
click at [0, 14] on nav "Pausado Ver notificaciones 536202453 Alt s Accesos rápidos Presiona las siguien…" at bounding box center [657, 23] width 1314 height 46
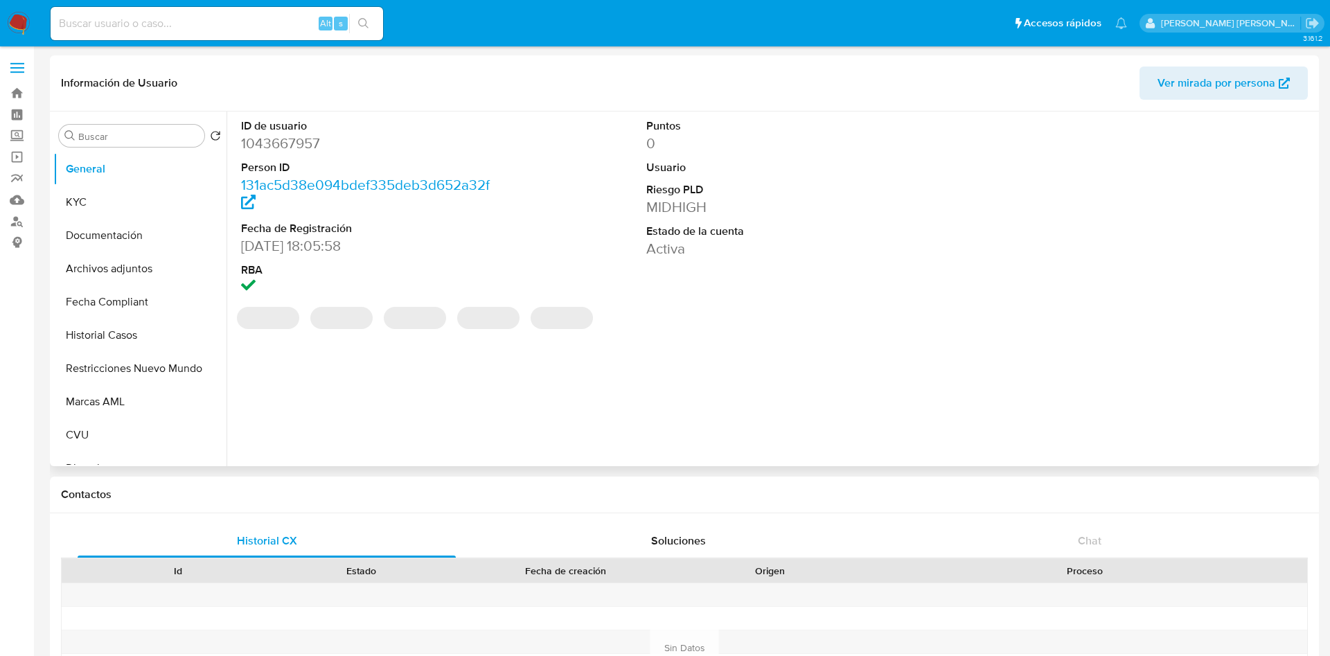
select select "10"
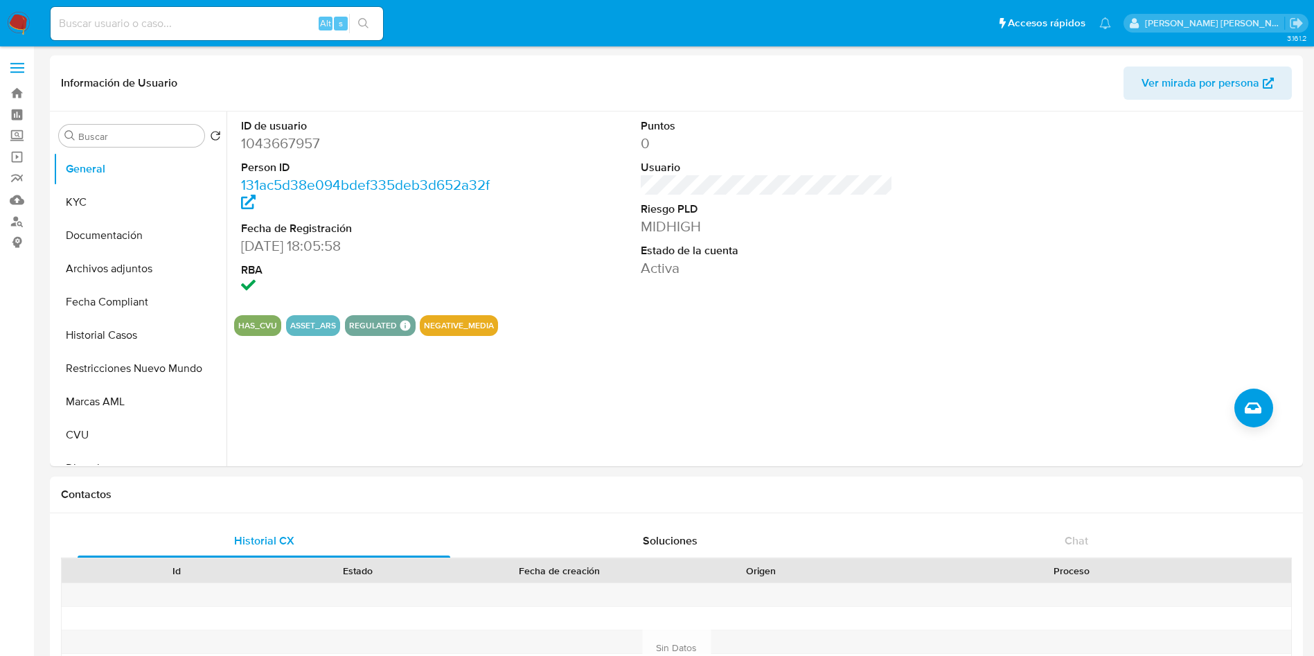
click at [247, 26] on input at bounding box center [217, 24] width 333 height 18
paste input "174140553"
type input "174140553"
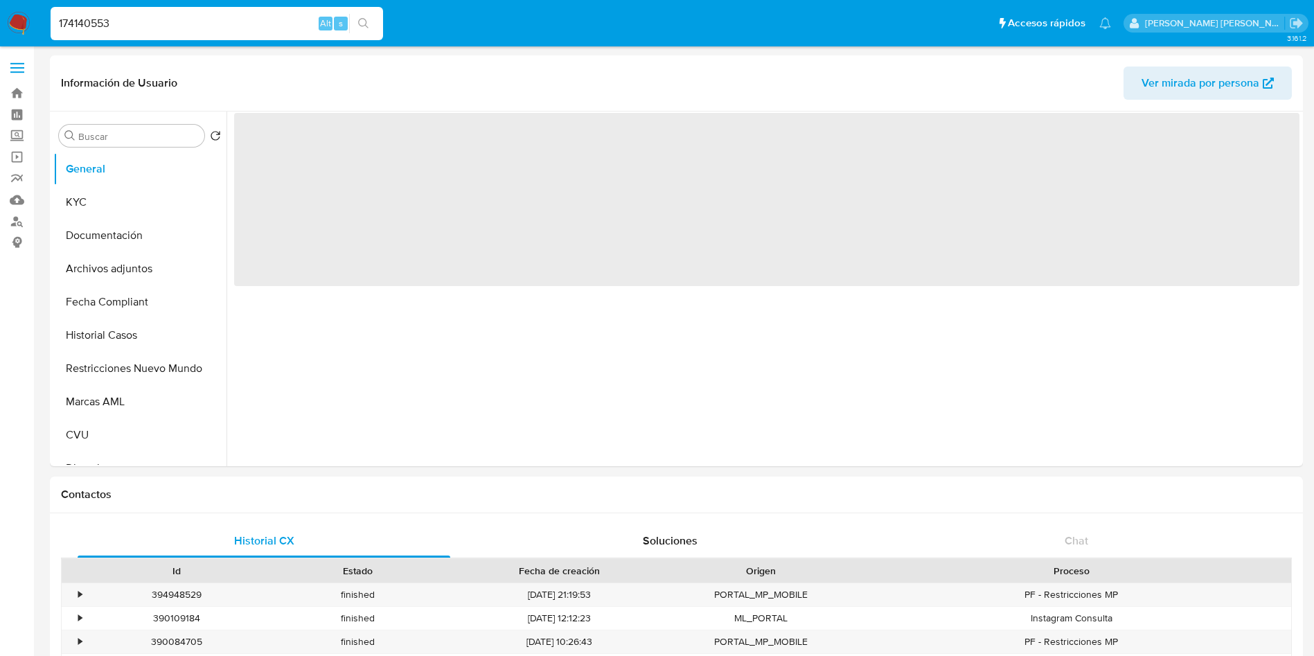
select select "10"
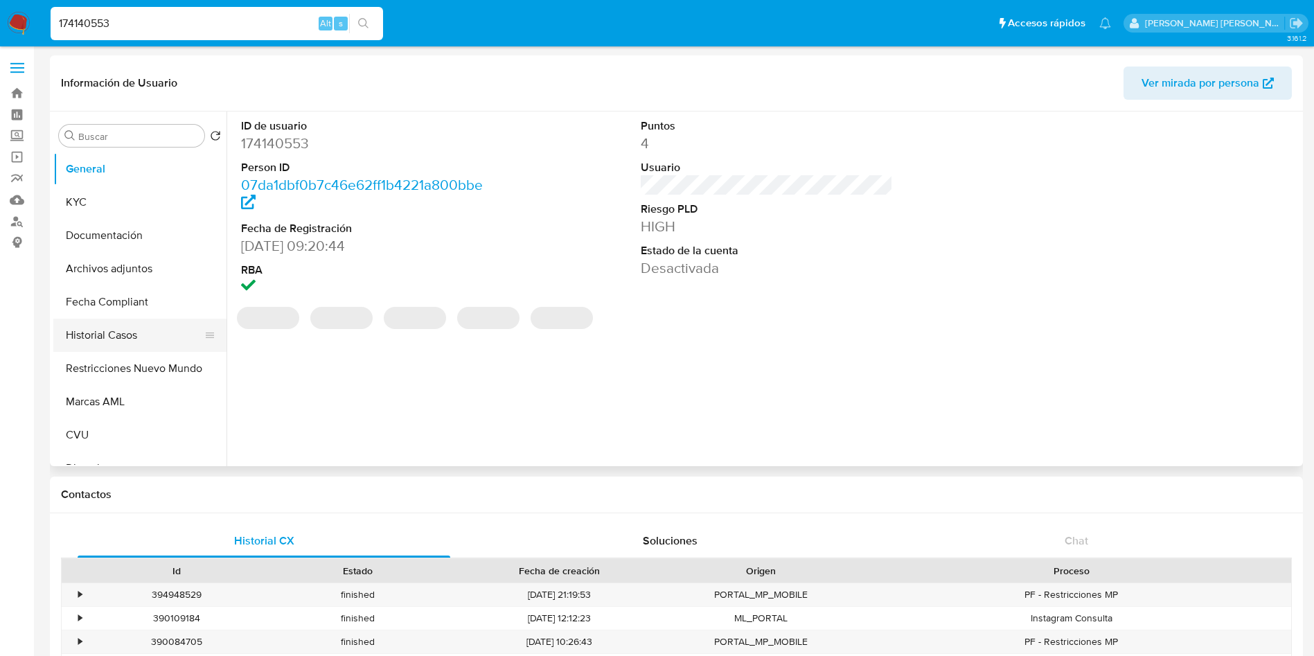
click at [121, 333] on button "Historial Casos" at bounding box center [134, 335] width 162 height 33
